Goal: Transaction & Acquisition: Purchase product/service

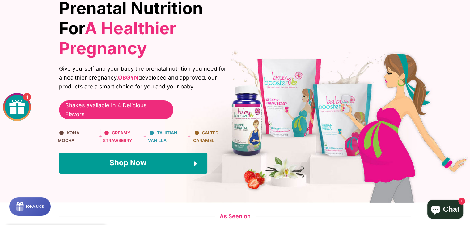
scroll to position [185, 0]
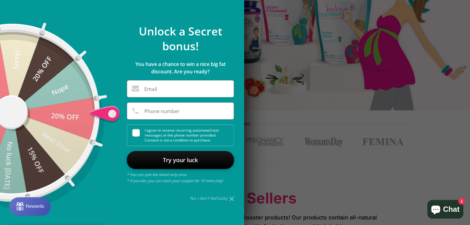
click at [233, 198] on icon at bounding box center [231, 199] width 5 height 5
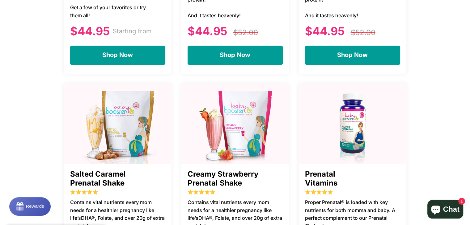
scroll to position [525, 0]
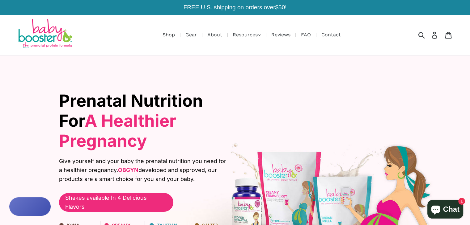
click at [165, 31] on link "Shop" at bounding box center [168, 35] width 19 height 8
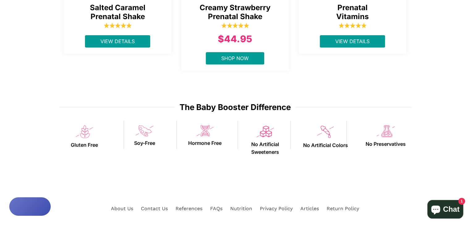
scroll to position [432, 0]
